Goal: Information Seeking & Learning: Learn about a topic

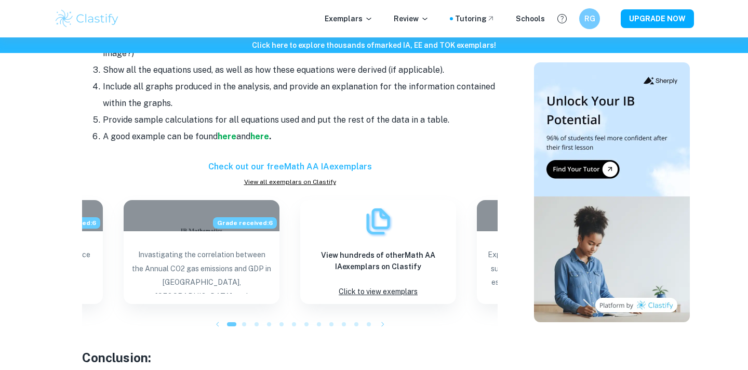
scroll to position [1057, 0]
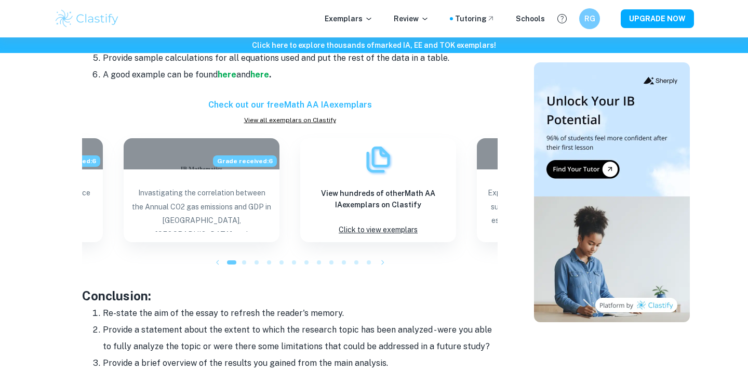
click at [245, 261] on span at bounding box center [244, 262] width 4 height 4
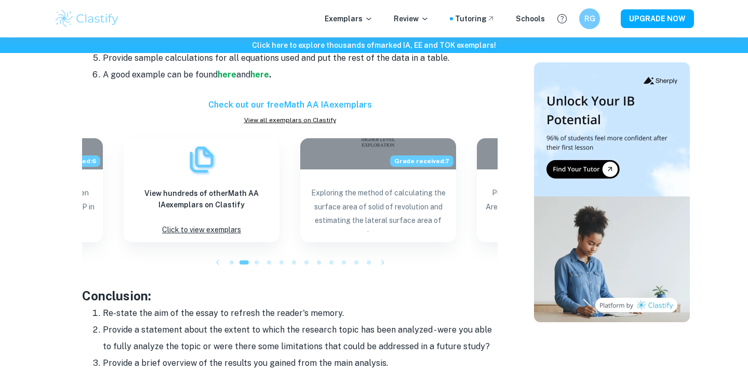
click at [255, 262] on span at bounding box center [257, 262] width 4 height 4
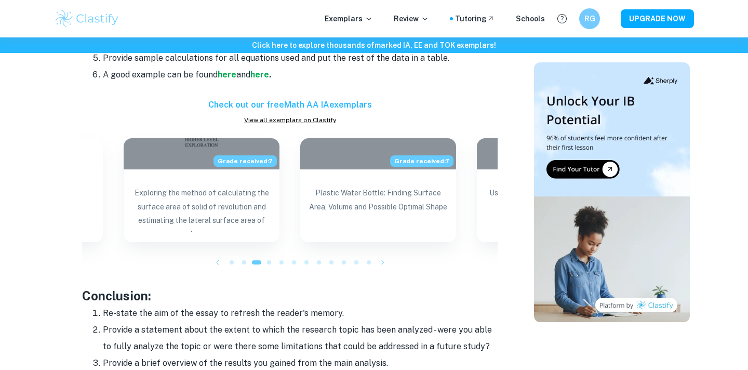
click at [262, 262] on div at bounding box center [256, 262] width 12 height 12
click at [267, 262] on span at bounding box center [269, 262] width 4 height 4
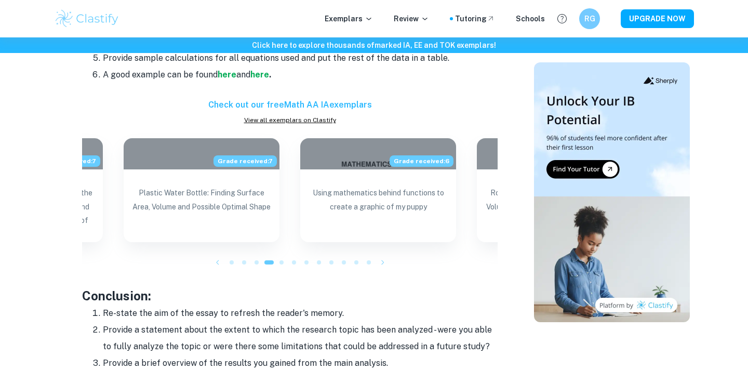
click at [283, 263] on span at bounding box center [281, 262] width 4 height 4
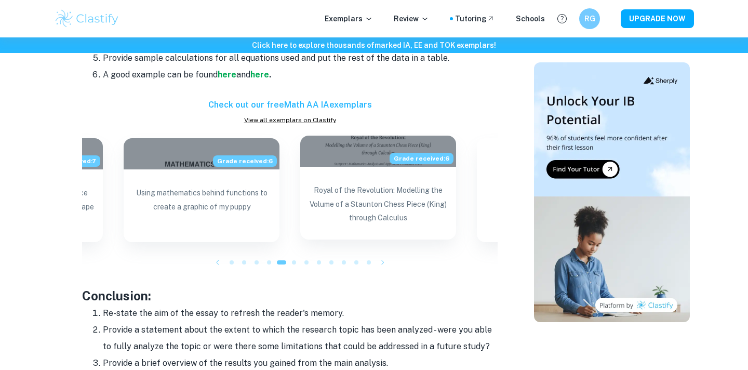
click at [373, 204] on p "Royal of the Revolution: Modelling the Volume of a Staunton Chess Piece (King) …" at bounding box center [378, 206] width 139 height 46
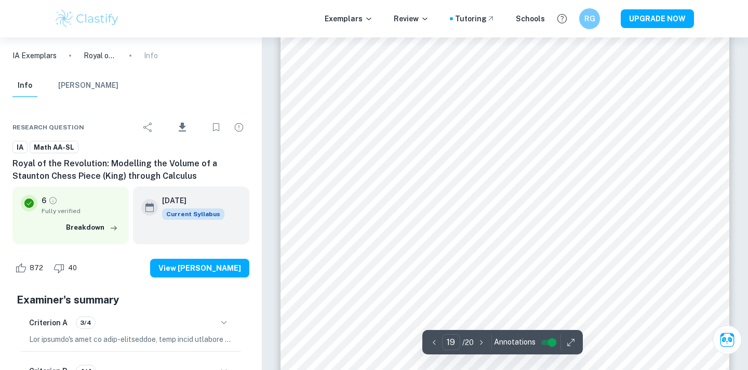
scroll to position [10856, 0]
type input "17"
